Goal: Navigation & Orientation: Understand site structure

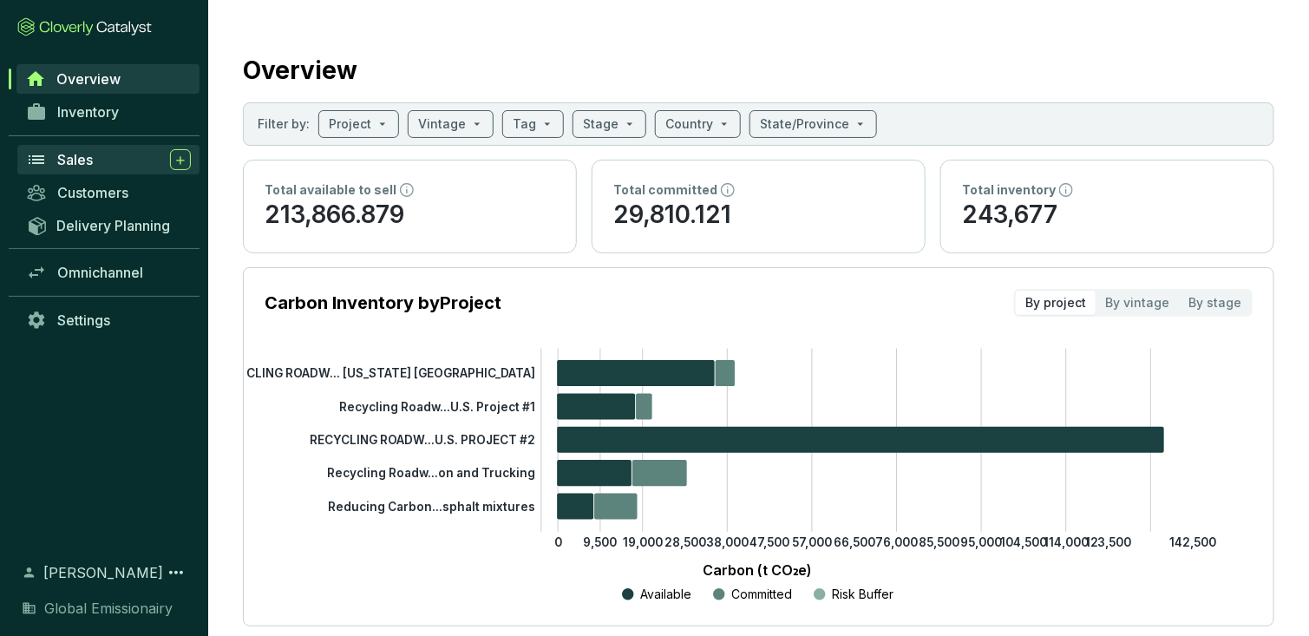
click at [69, 151] on span "Sales" at bounding box center [75, 159] width 36 height 17
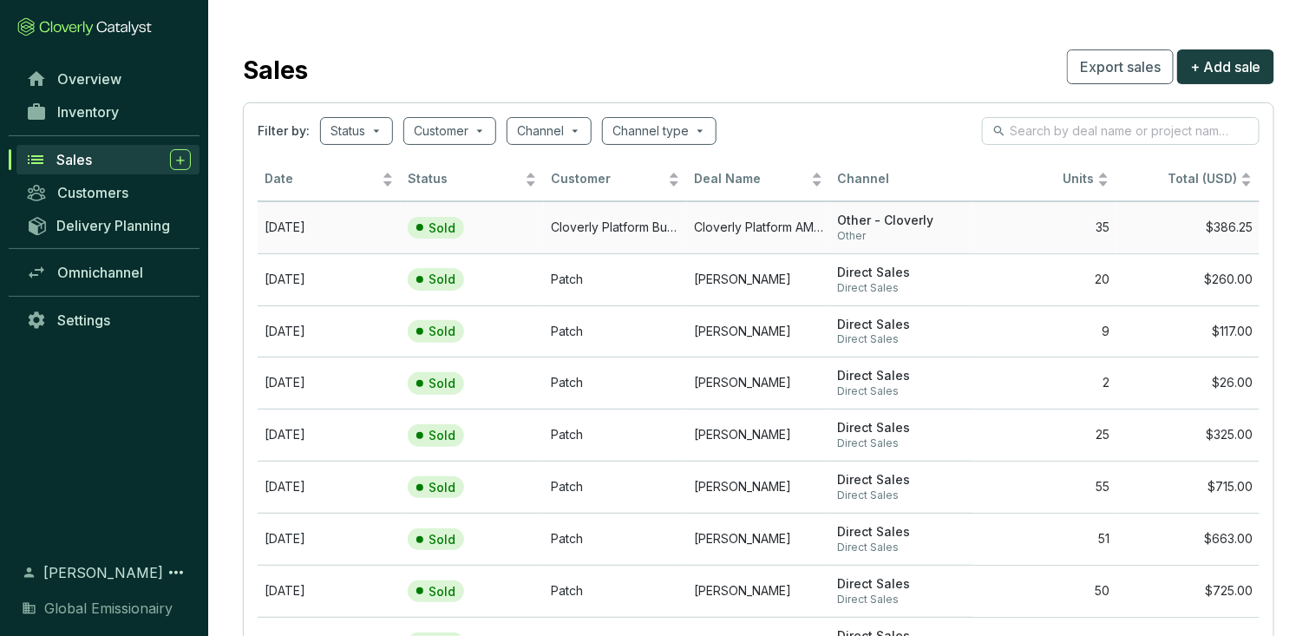
click at [782, 213] on td "Cloverly Platform AM[DATE]" at bounding box center [758, 227] width 143 height 52
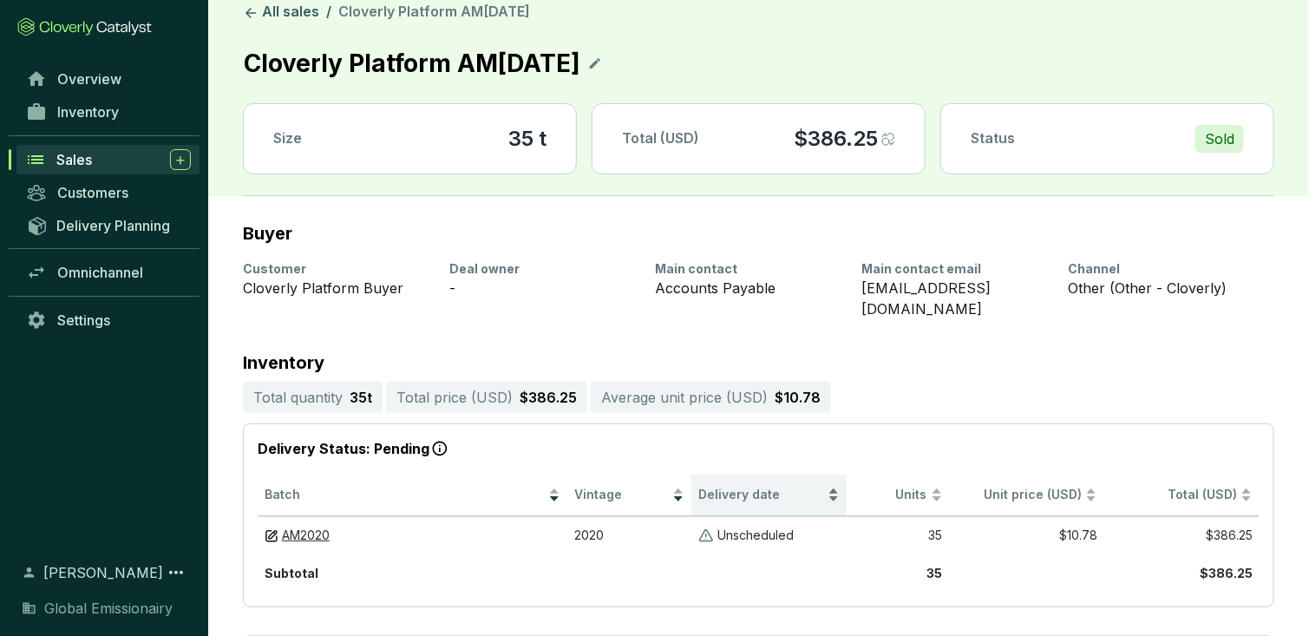
scroll to position [16, 0]
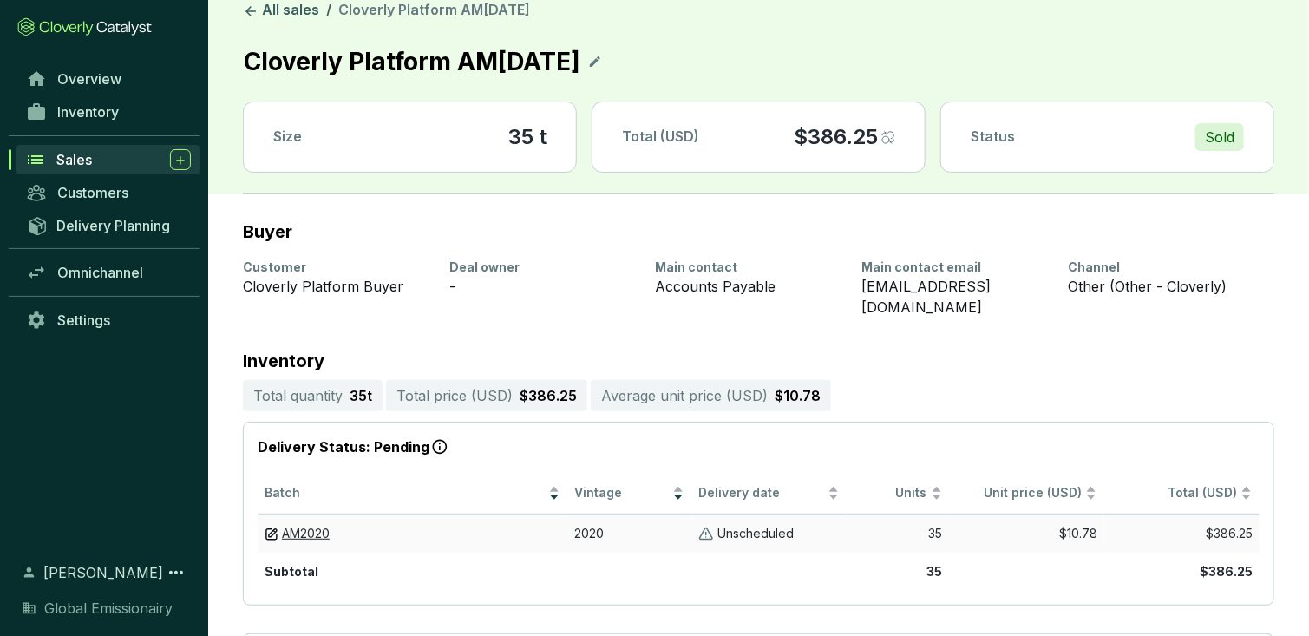
click at [739, 526] on p "Unscheduled" at bounding box center [755, 534] width 76 height 16
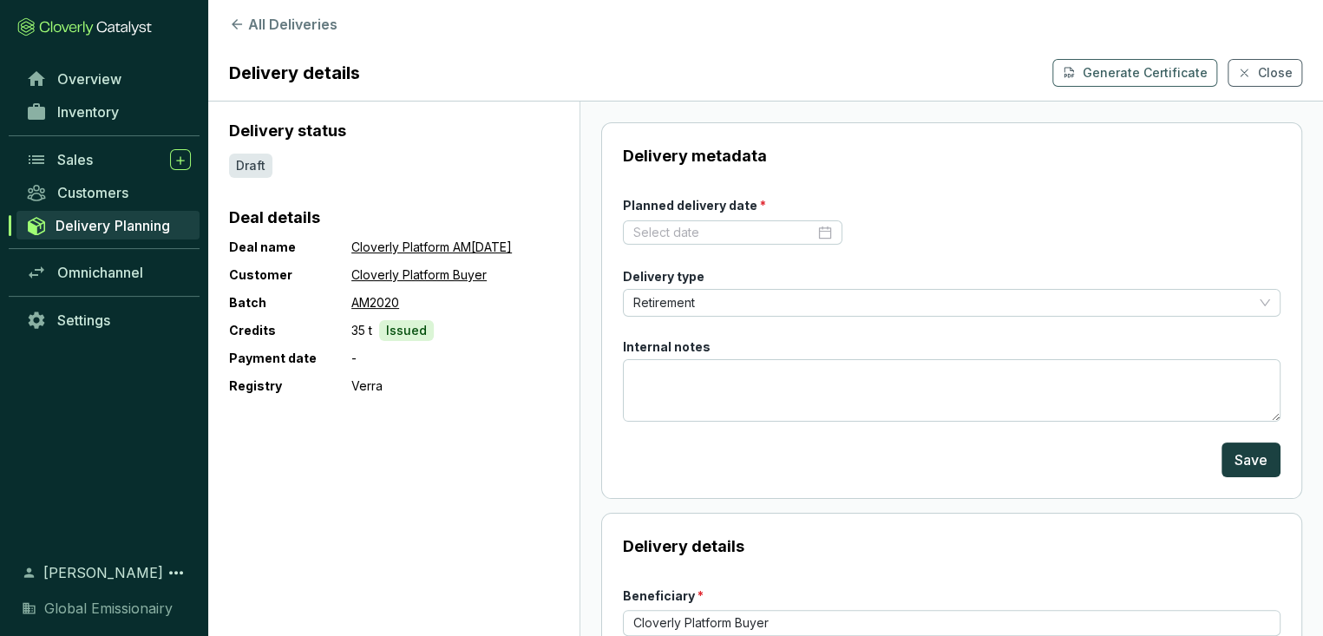
click at [386, 322] on p "Issued" at bounding box center [406, 330] width 41 height 17
drag, startPoint x: 306, startPoint y: 315, endPoint x: 290, endPoint y: 315, distance: 16.5
click at [290, 315] on div "Deal name Cloverly Platform AM[DATE] Customer Cloverly Platform Buyer Batch AM2…" at bounding box center [394, 317] width 330 height 160
click at [770, 290] on span "Retirement" at bounding box center [951, 303] width 637 height 26
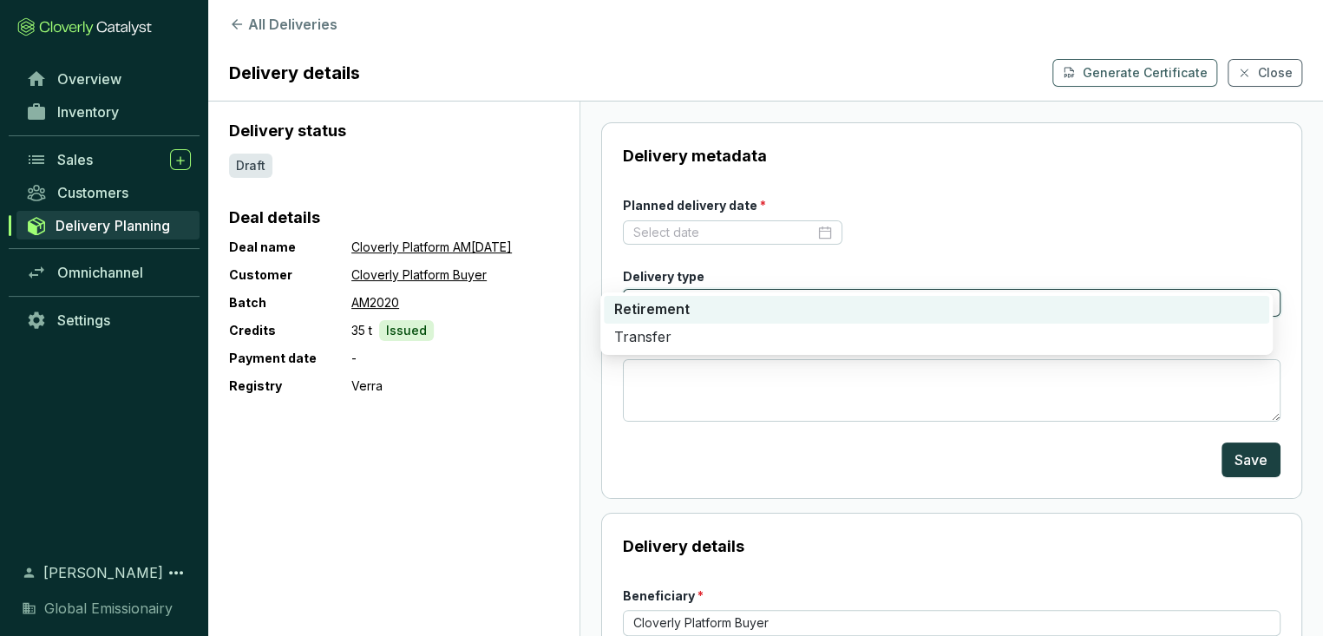
click at [770, 290] on span "Retirement" at bounding box center [951, 303] width 637 height 26
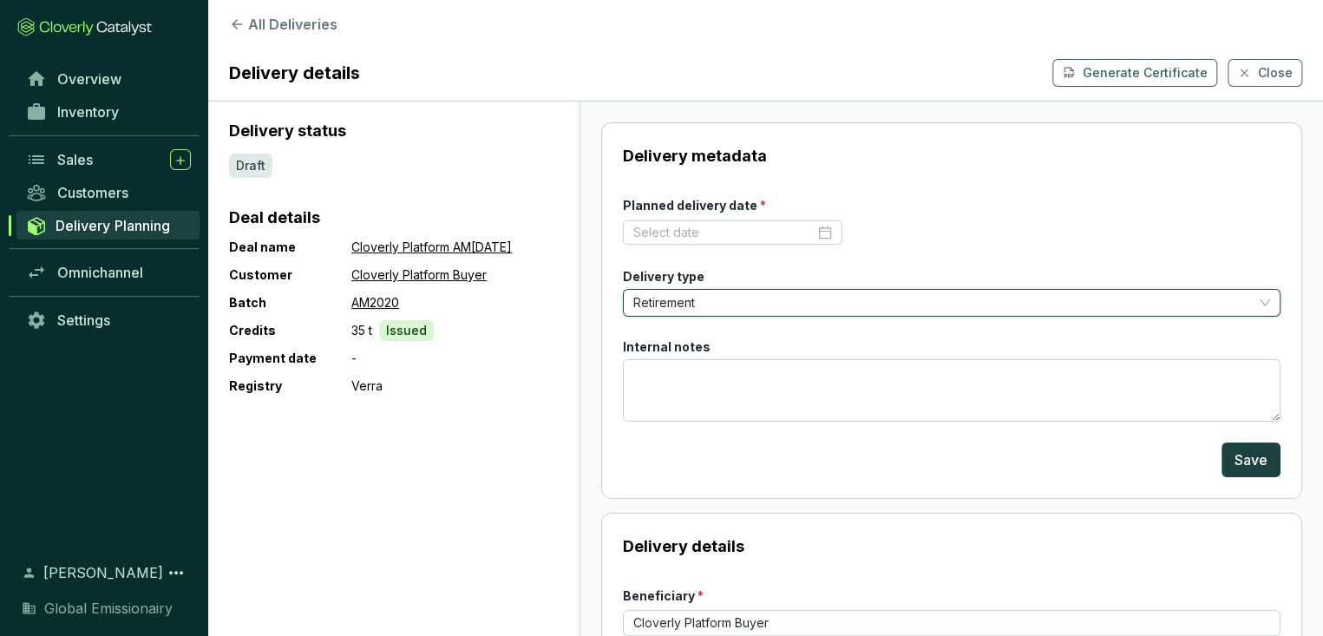
click at [799, 219] on div at bounding box center [732, 233] width 219 height 28
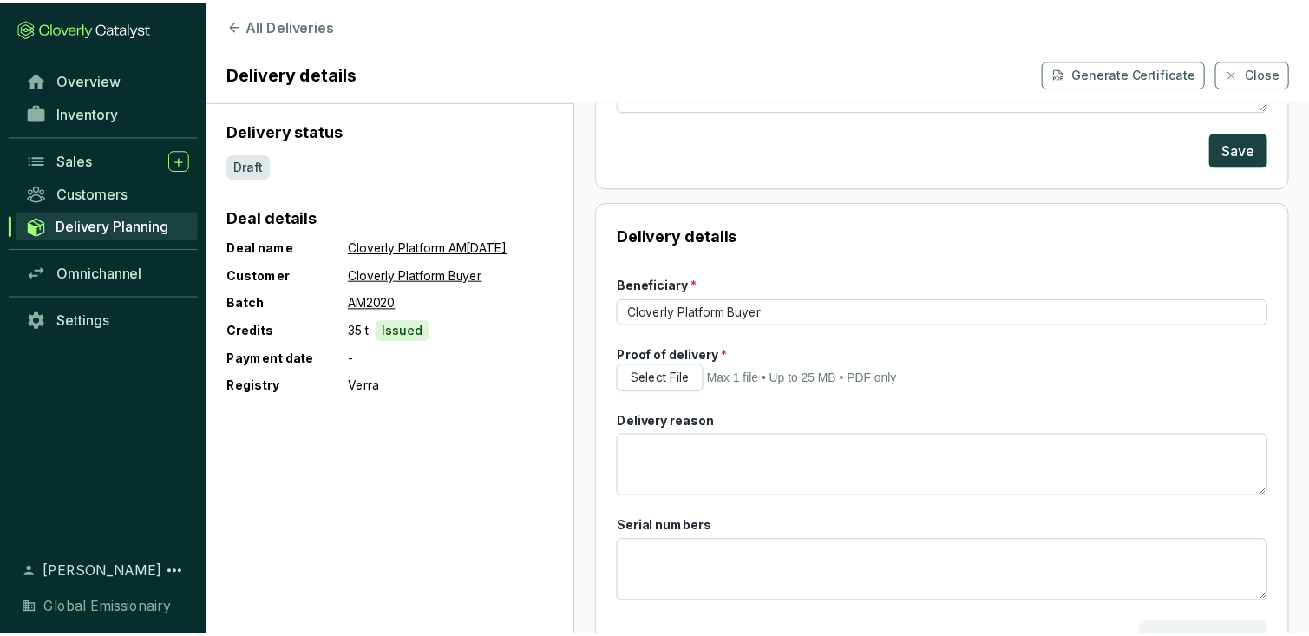
scroll to position [313, 0]
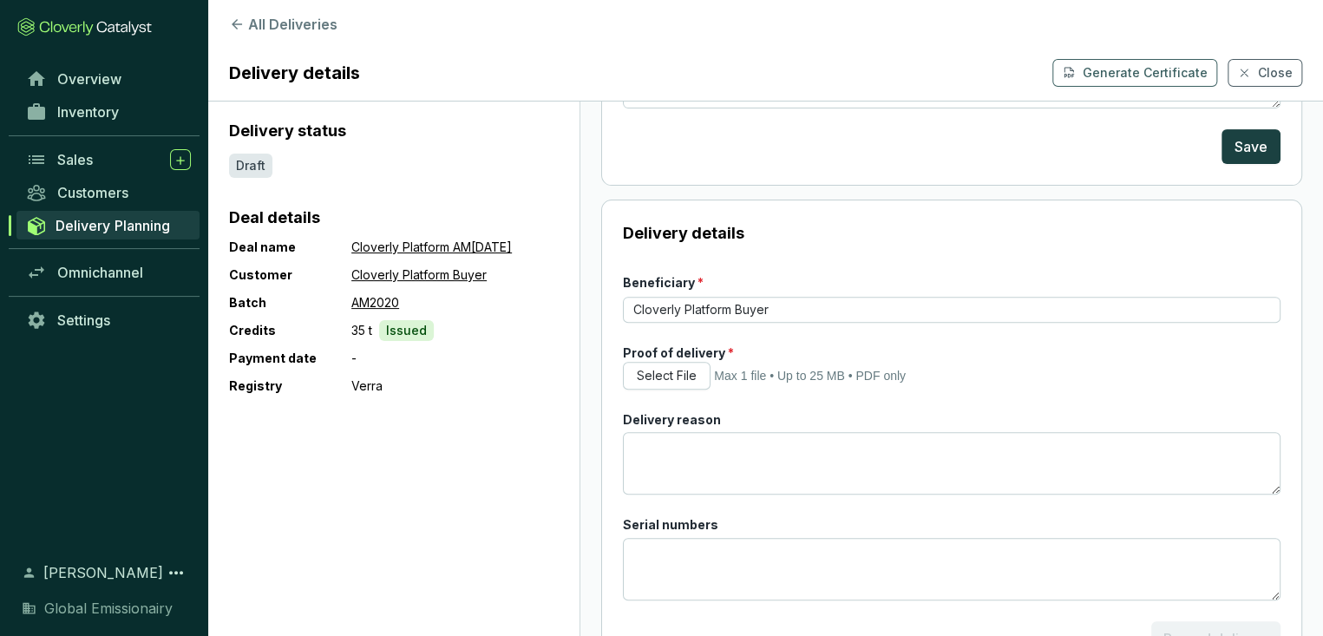
click at [738, 362] on div "Select File Max 1 file • Up to 25 MB • PDF only" at bounding box center [952, 376] width 658 height 28
click at [93, 153] on div "Sales" at bounding box center [124, 159] width 134 height 21
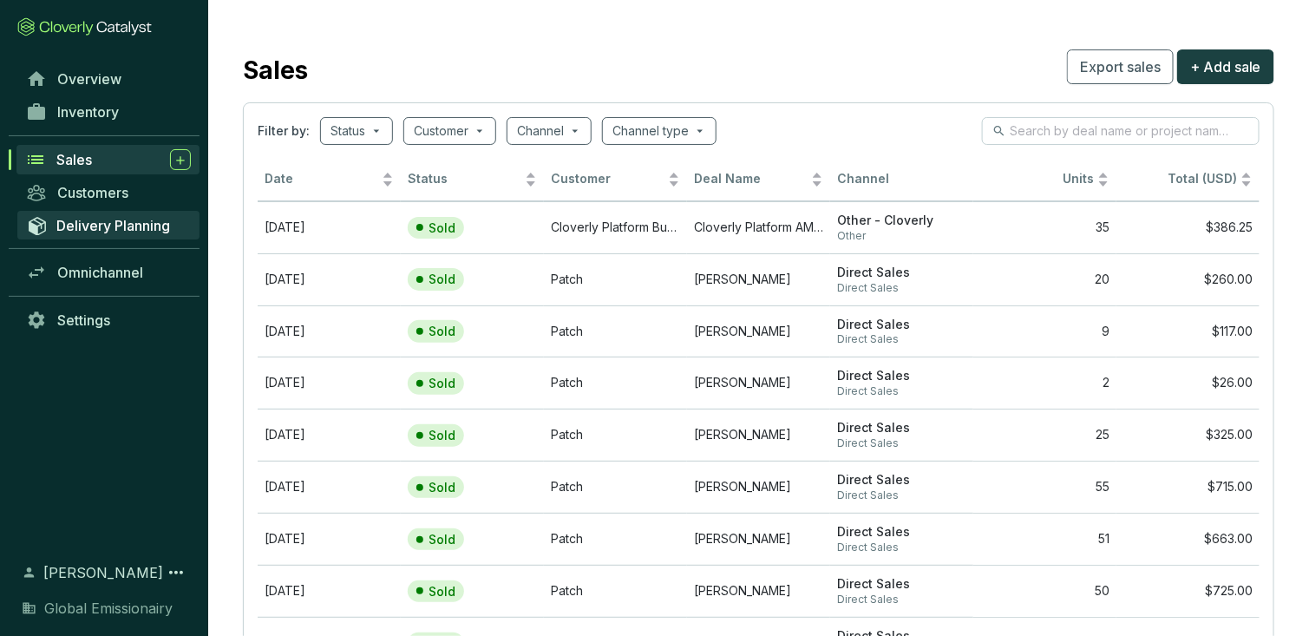
click at [116, 217] on span "Delivery Planning" at bounding box center [113, 225] width 114 height 17
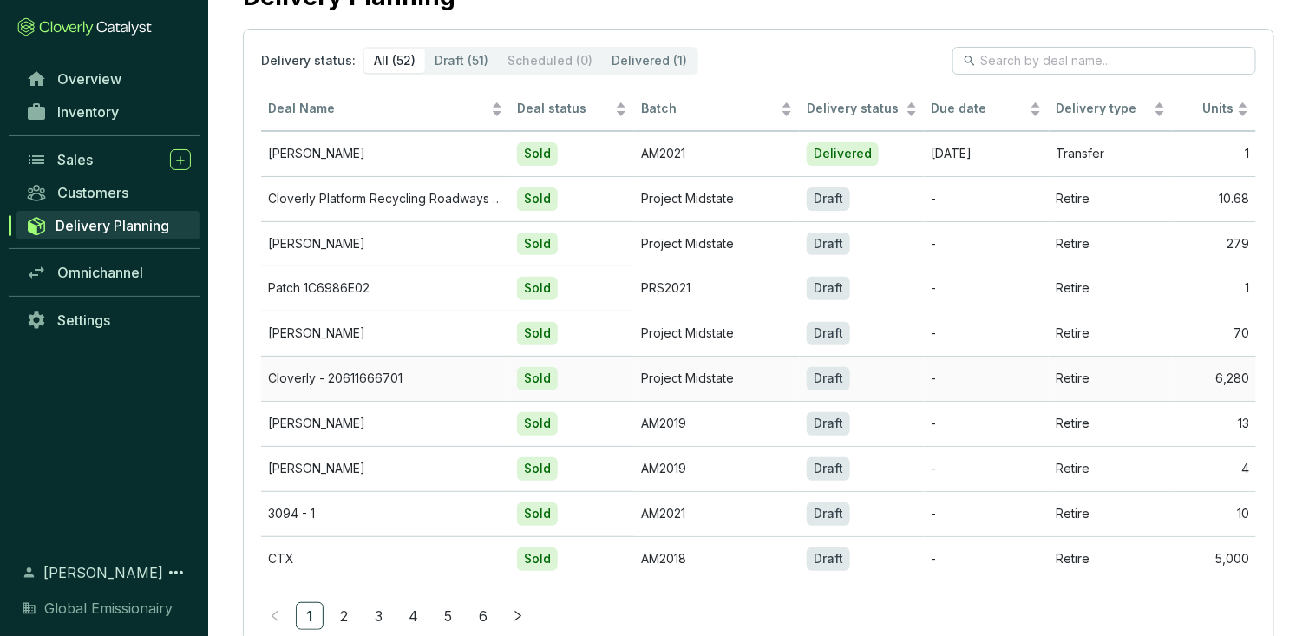
scroll to position [108, 0]
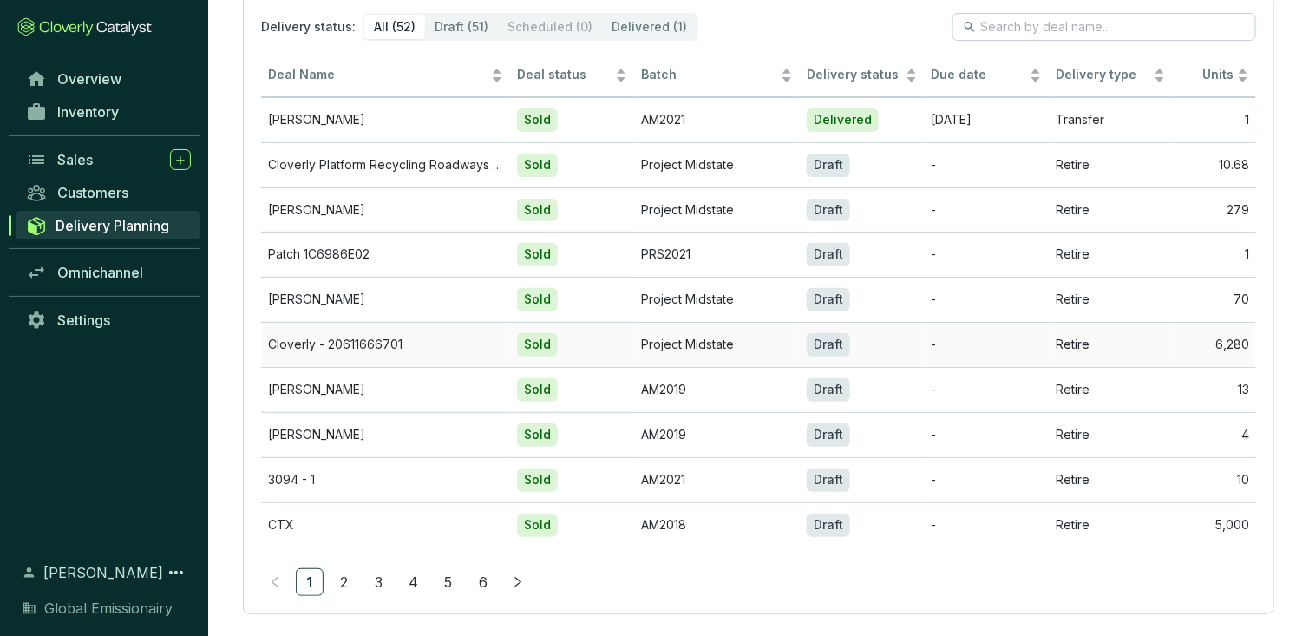
click at [710, 332] on td "Project Midstate" at bounding box center [717, 344] width 166 height 45
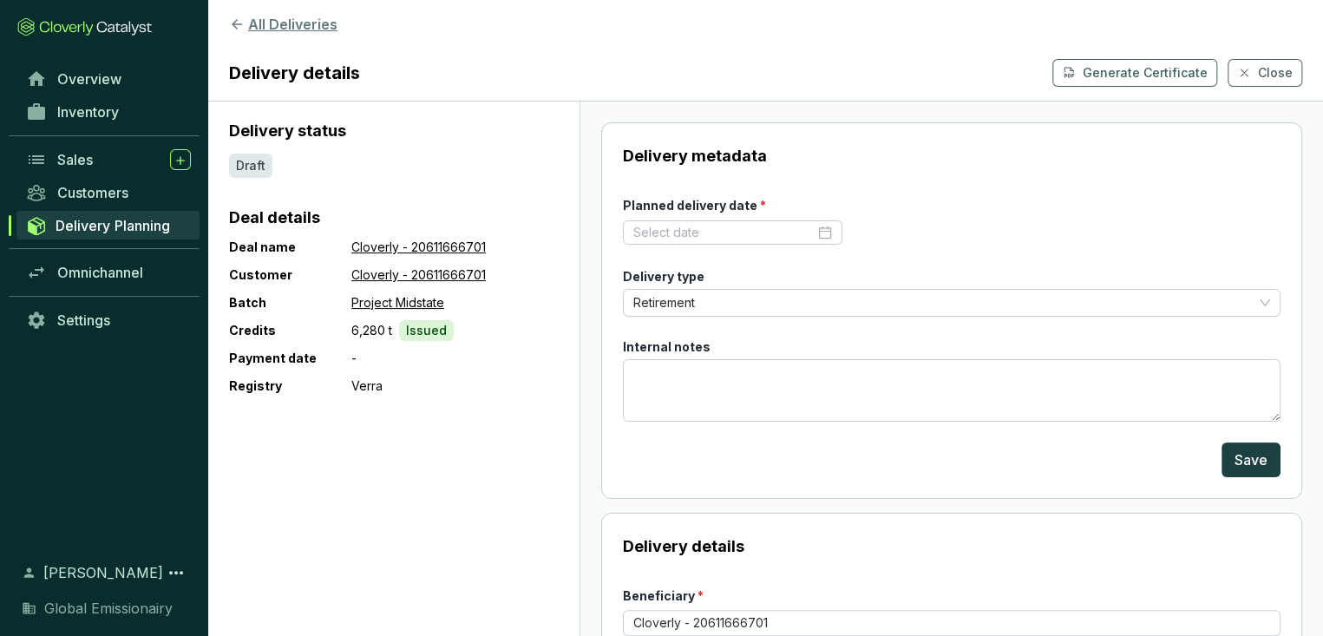
click at [229, 18] on icon at bounding box center [237, 24] width 16 height 16
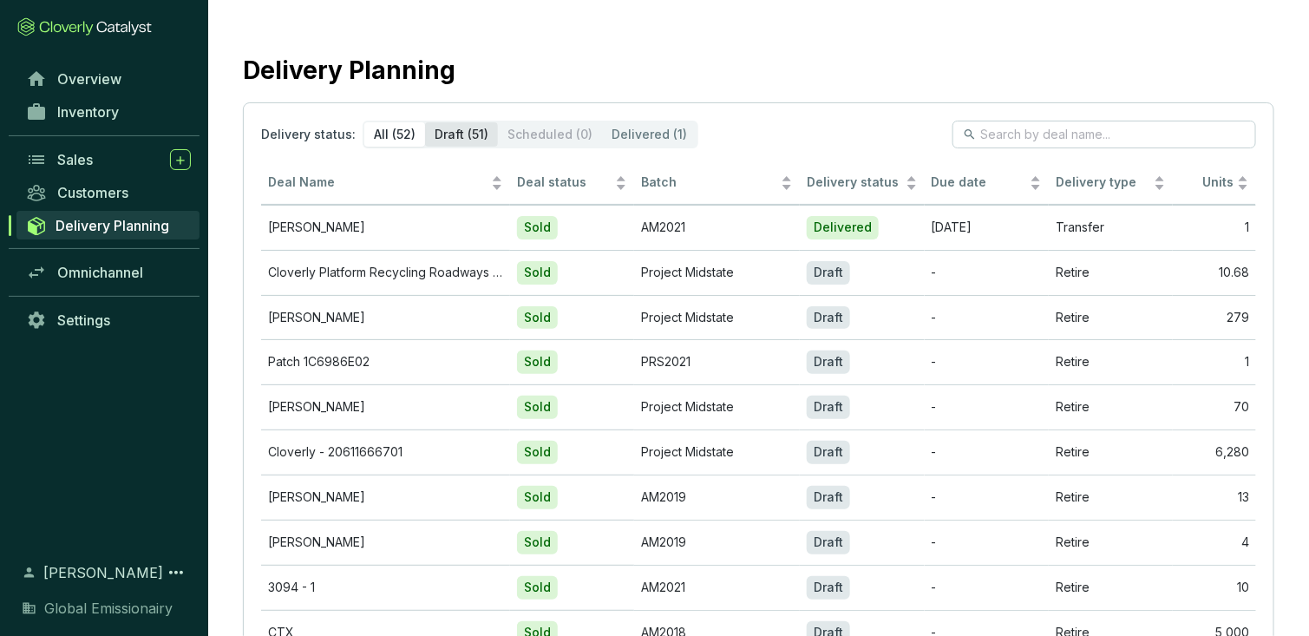
click at [425, 134] on div "Draft (51)" at bounding box center [461, 134] width 73 height 24
click at [425, 122] on input "Draft (51)" at bounding box center [425, 122] width 0 height 0
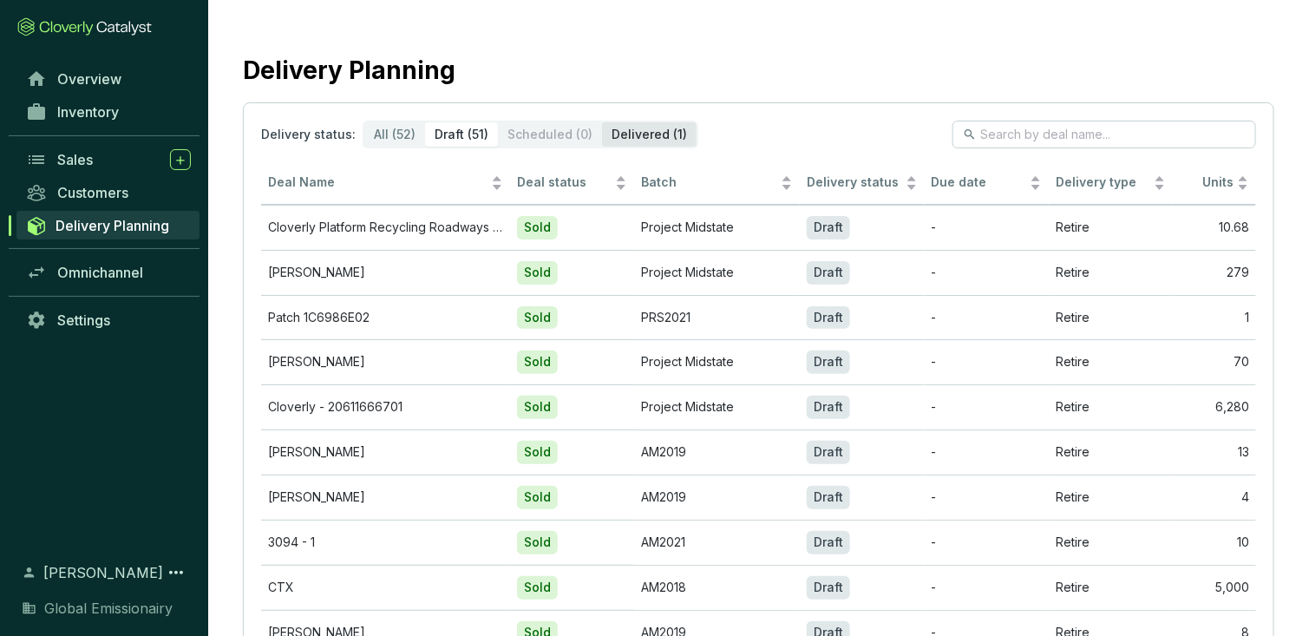
click at [602, 131] on div "Delivered (1)" at bounding box center [649, 134] width 95 height 24
click at [602, 122] on input "Delivered (1)" at bounding box center [602, 122] width 0 height 0
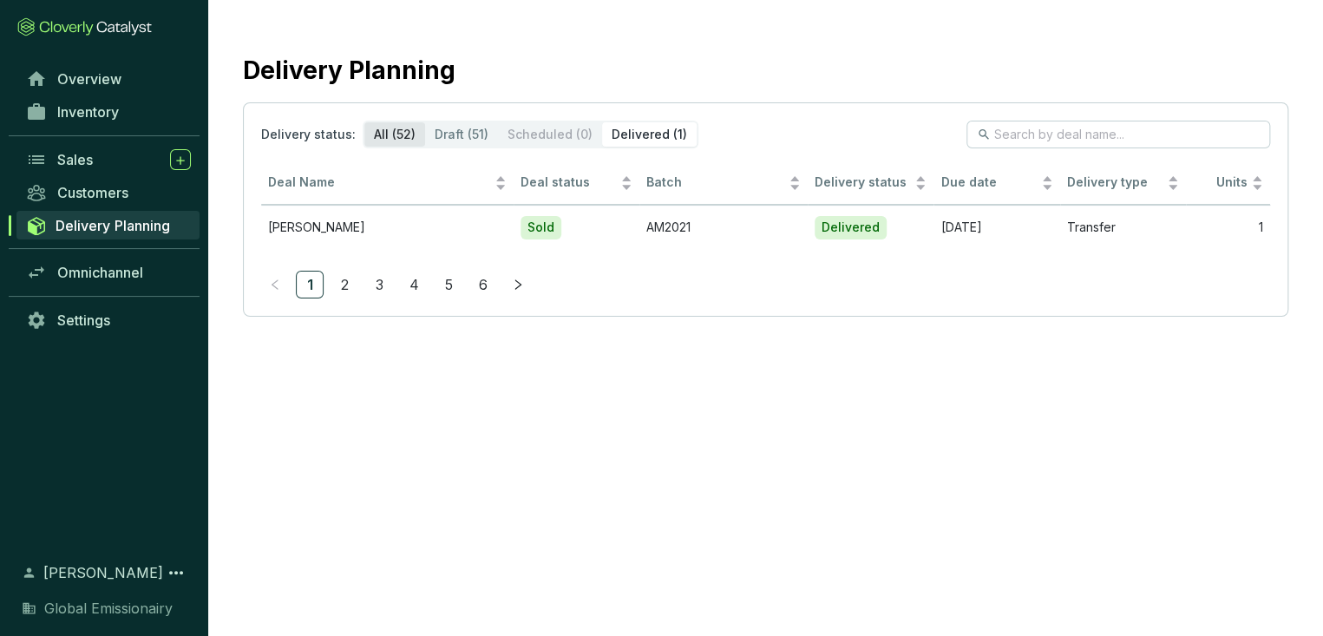
click at [364, 138] on div "All (52)" at bounding box center [394, 134] width 61 height 24
click at [364, 122] on input "All (52)" at bounding box center [364, 122] width 0 height 0
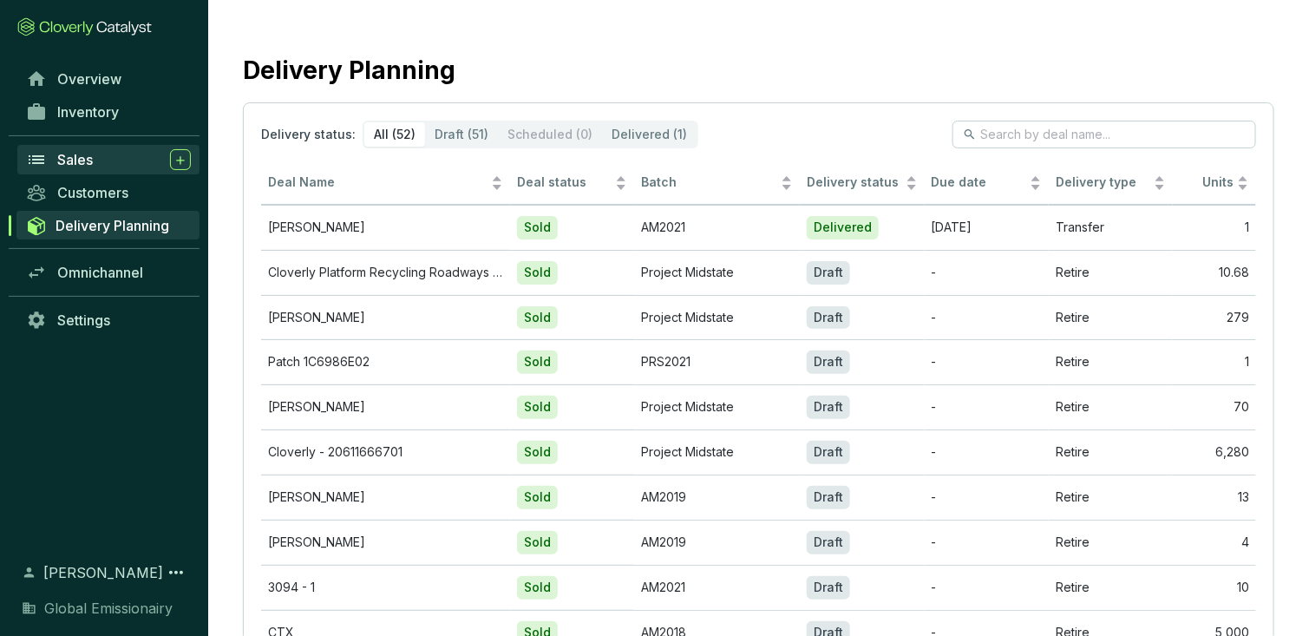
click at [87, 149] on div "Sales" at bounding box center [124, 159] width 134 height 21
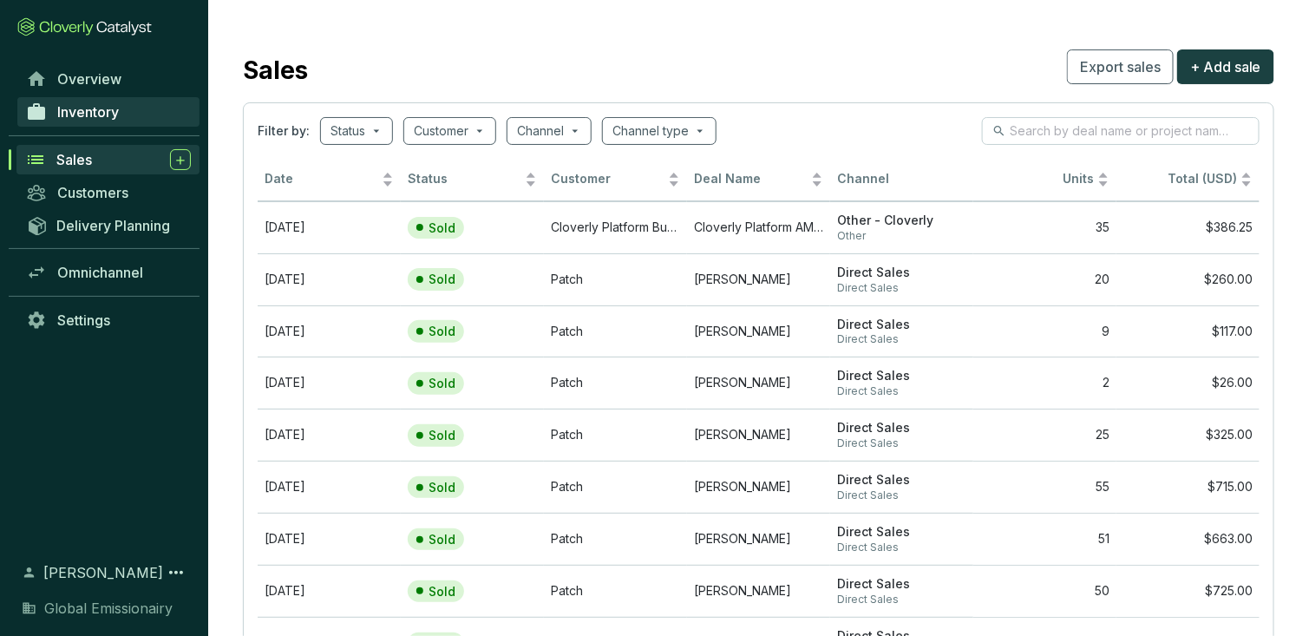
click at [125, 100] on link "Inventory" at bounding box center [108, 111] width 182 height 29
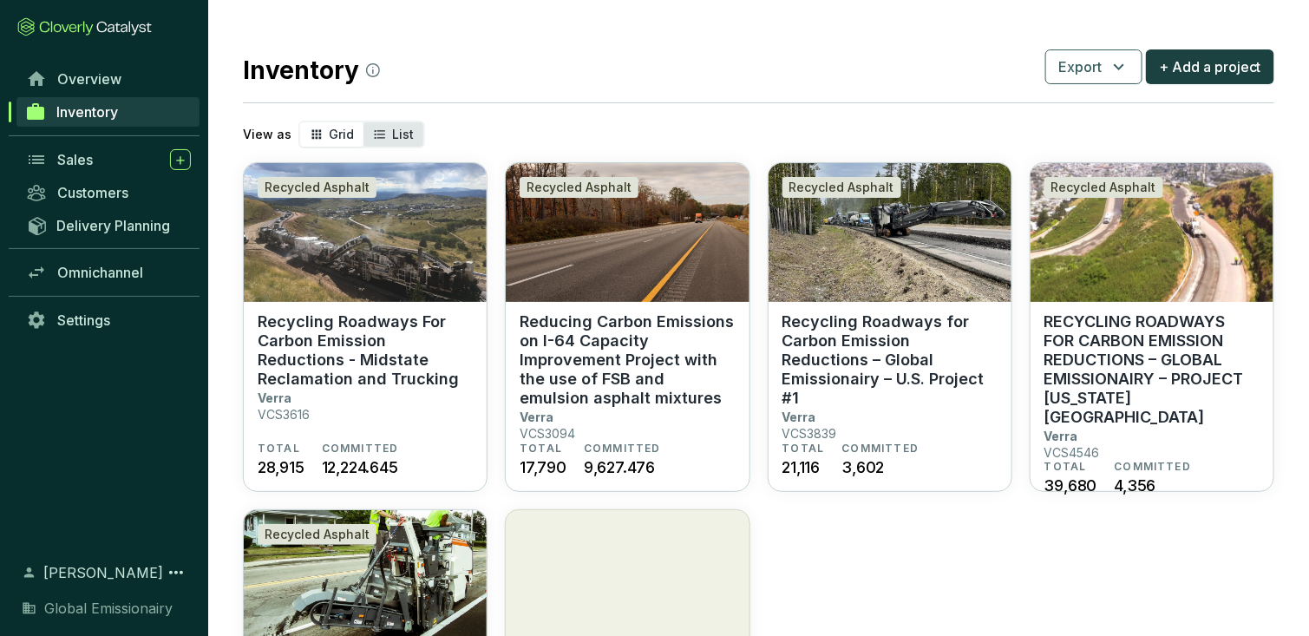
click at [370, 126] on div "List" at bounding box center [394, 134] width 60 height 24
click at [364, 122] on input "List" at bounding box center [364, 122] width 0 height 0
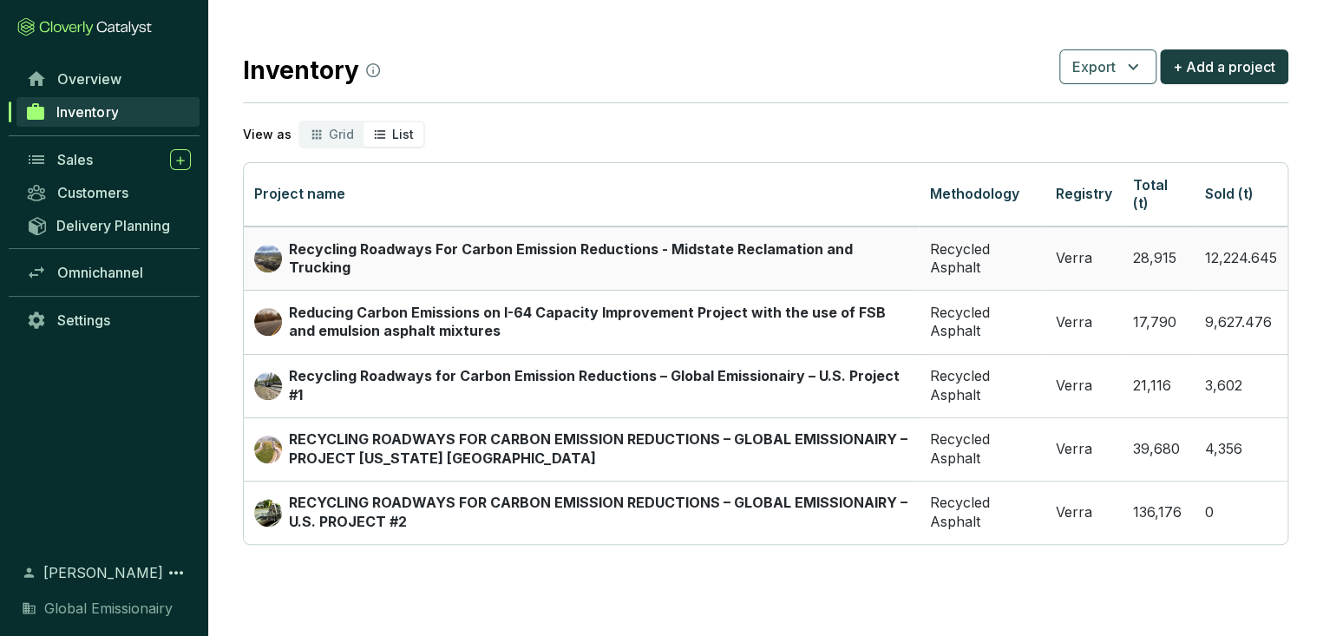
click at [1260, 251] on td "12,224.645" at bounding box center [1241, 257] width 93 height 63
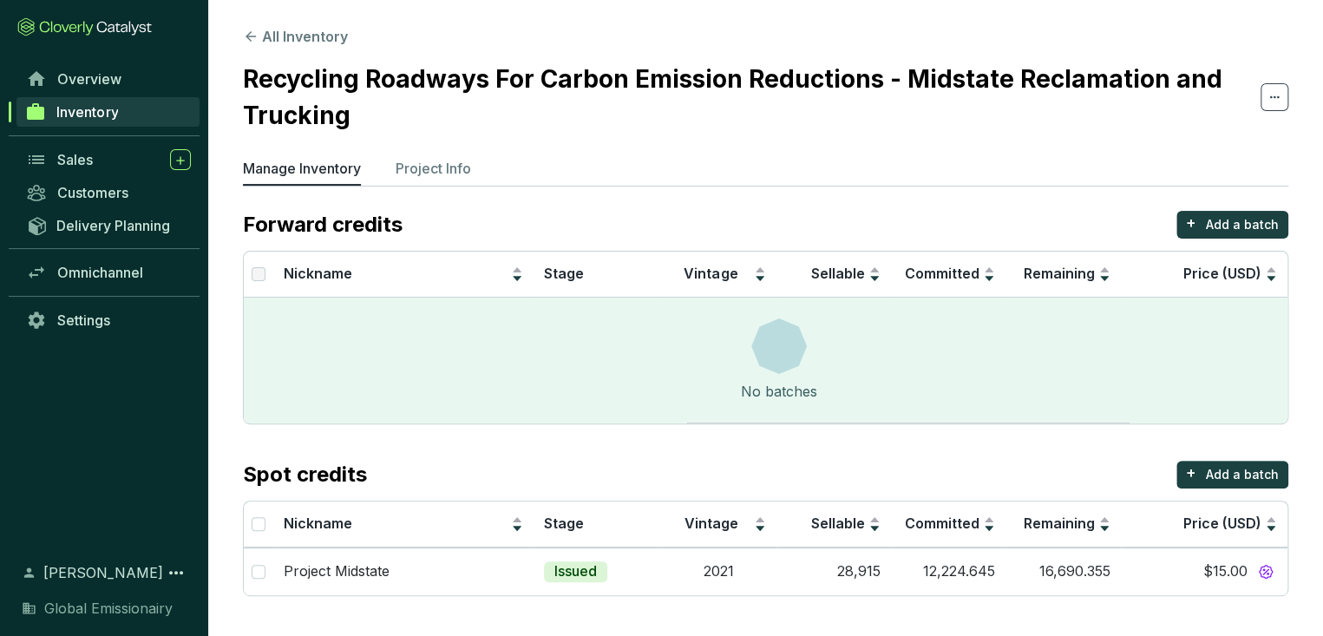
click at [888, 560] on section "All Inventory Recycling Roadways For Carbon Emission Reductions - Midstate Recl…" at bounding box center [765, 315] width 1115 height 631
click at [680, 600] on section "All Inventory Recycling Roadways For Carbon Emission Reductions - Midstate Recl…" at bounding box center [661, 318] width 1323 height 636
click at [83, 154] on div "Sales" at bounding box center [124, 159] width 134 height 21
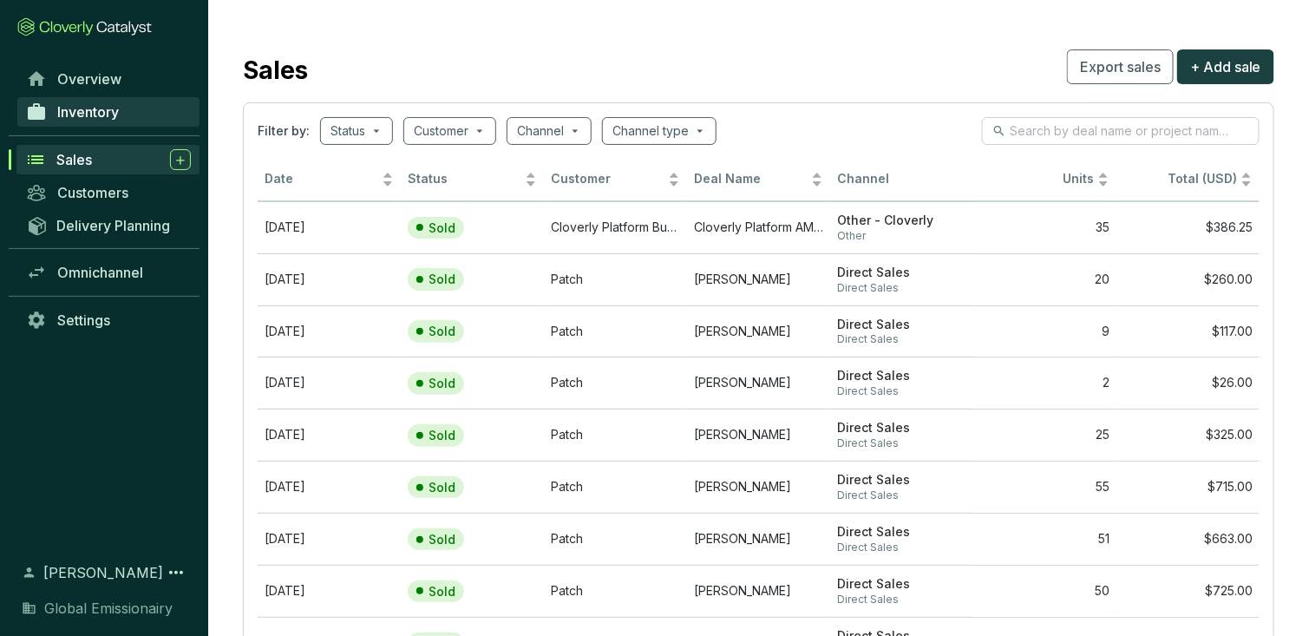
click at [78, 103] on span "Inventory" at bounding box center [88, 111] width 62 height 17
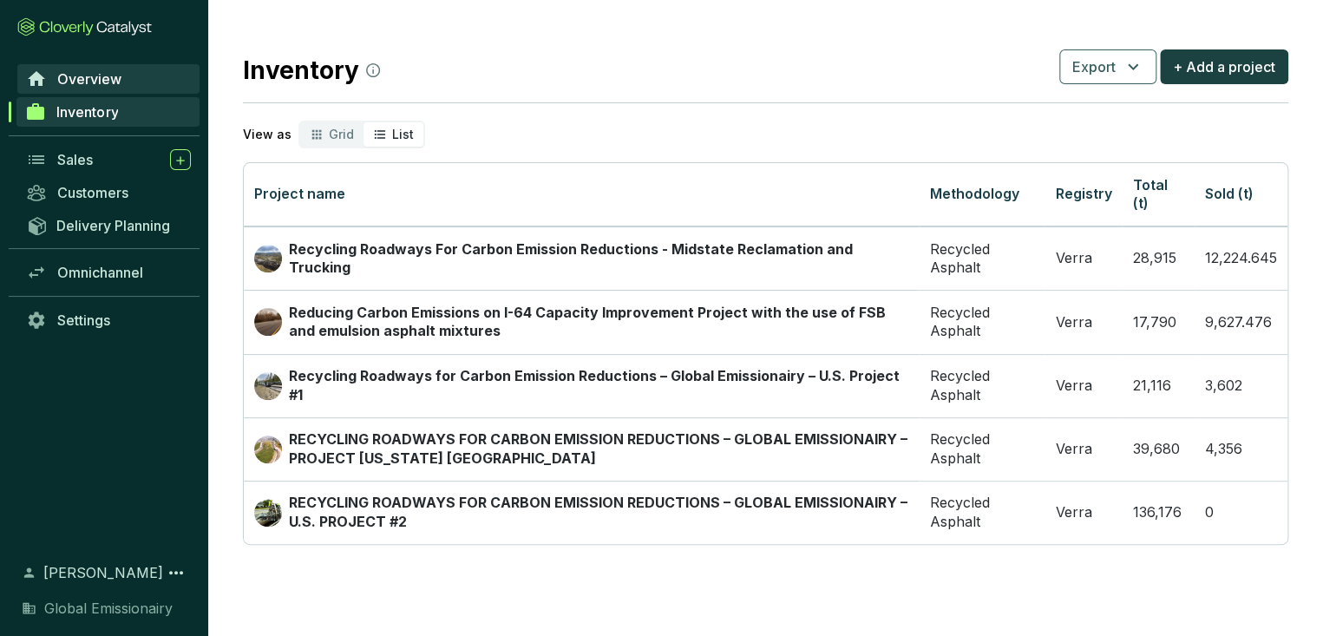
click at [79, 70] on span "Overview" at bounding box center [89, 78] width 64 height 17
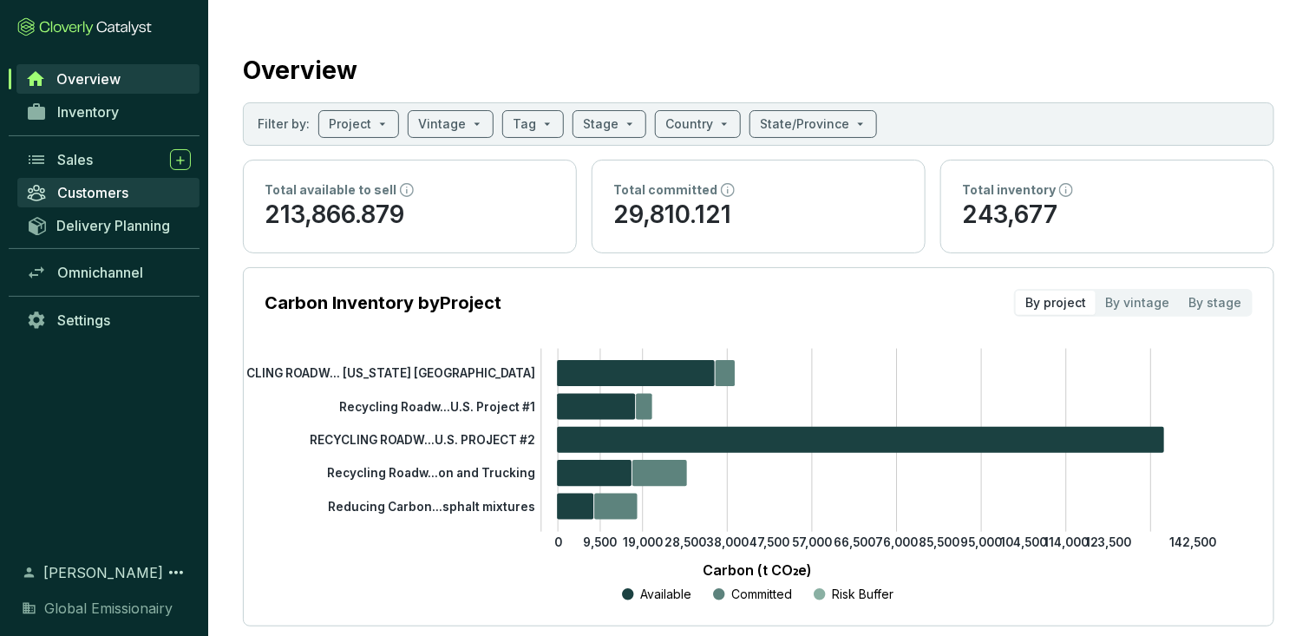
click at [78, 178] on link "Customers" at bounding box center [108, 192] width 182 height 29
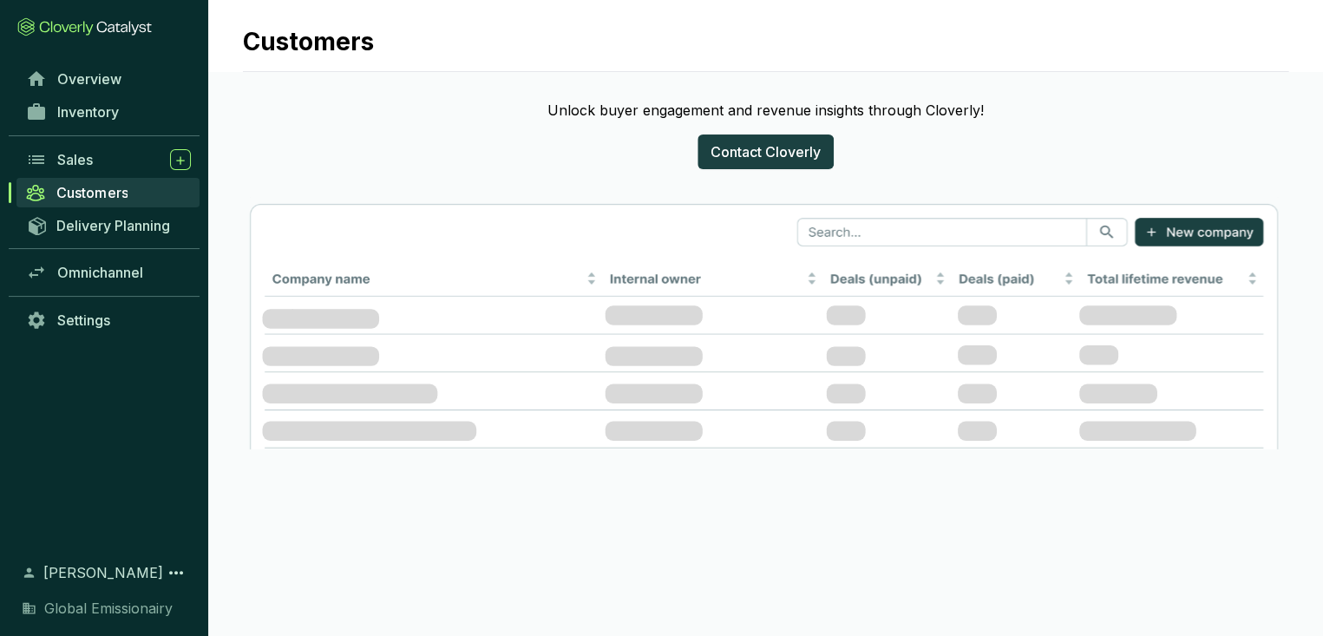
click at [78, 151] on span "Sales" at bounding box center [75, 159] width 36 height 17
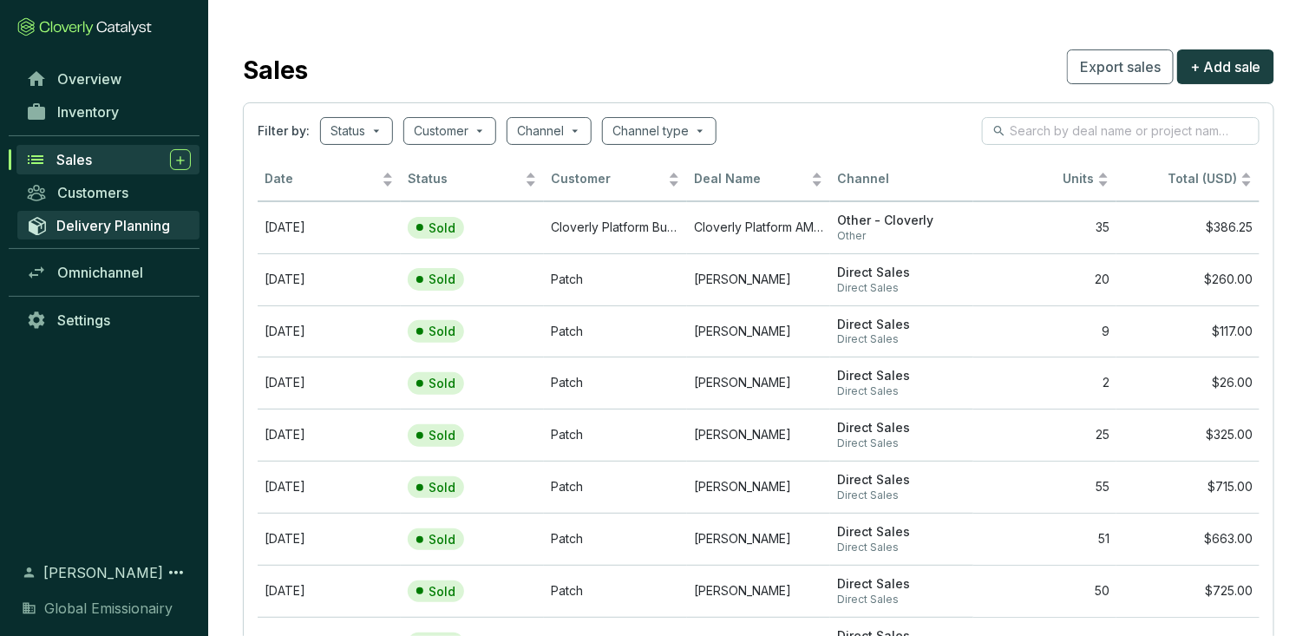
click at [93, 217] on span "Delivery Planning" at bounding box center [113, 225] width 114 height 17
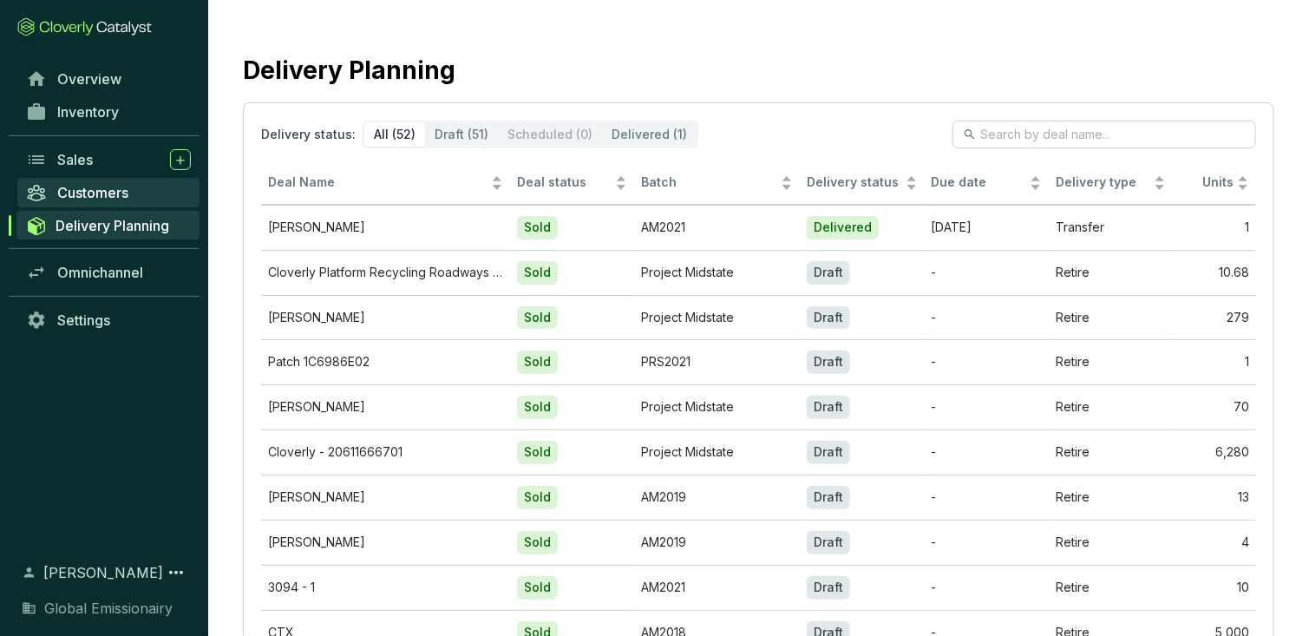
click at [98, 178] on link "Customers" at bounding box center [108, 192] width 182 height 29
